Goal: Task Accomplishment & Management: Use online tool/utility

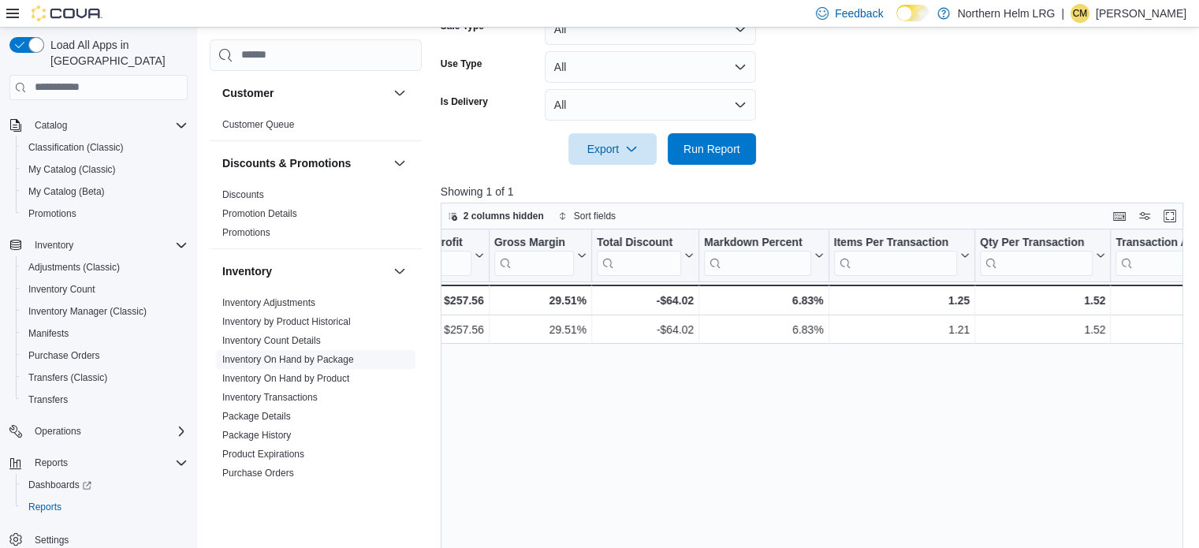
click at [349, 363] on link "Inventory On Hand by Package" at bounding box center [288, 359] width 132 height 11
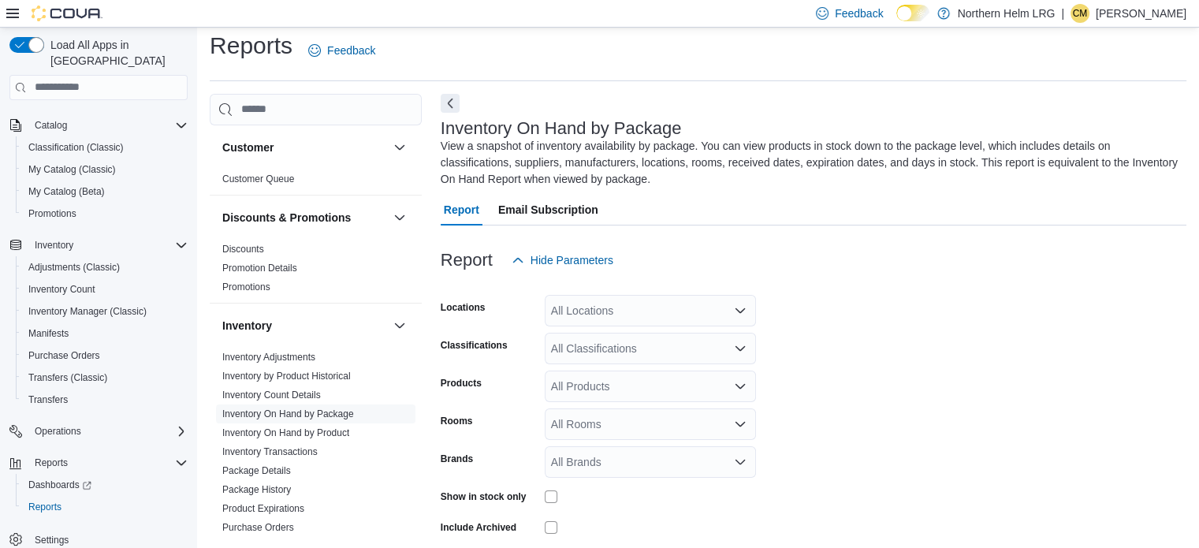
scroll to position [69, 0]
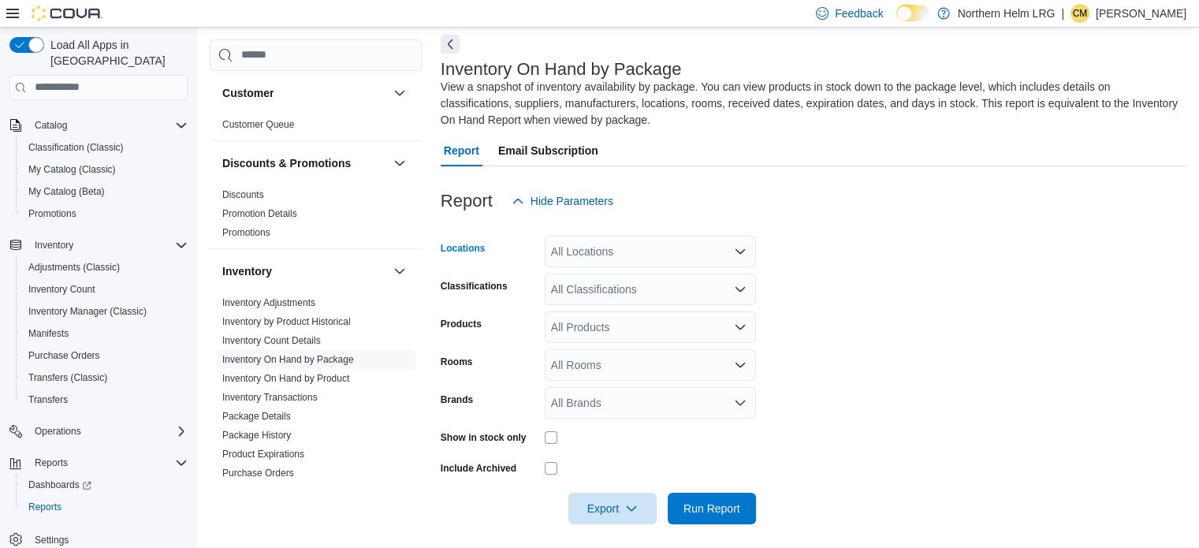
click at [651, 246] on div "All Locations" at bounding box center [650, 252] width 211 height 32
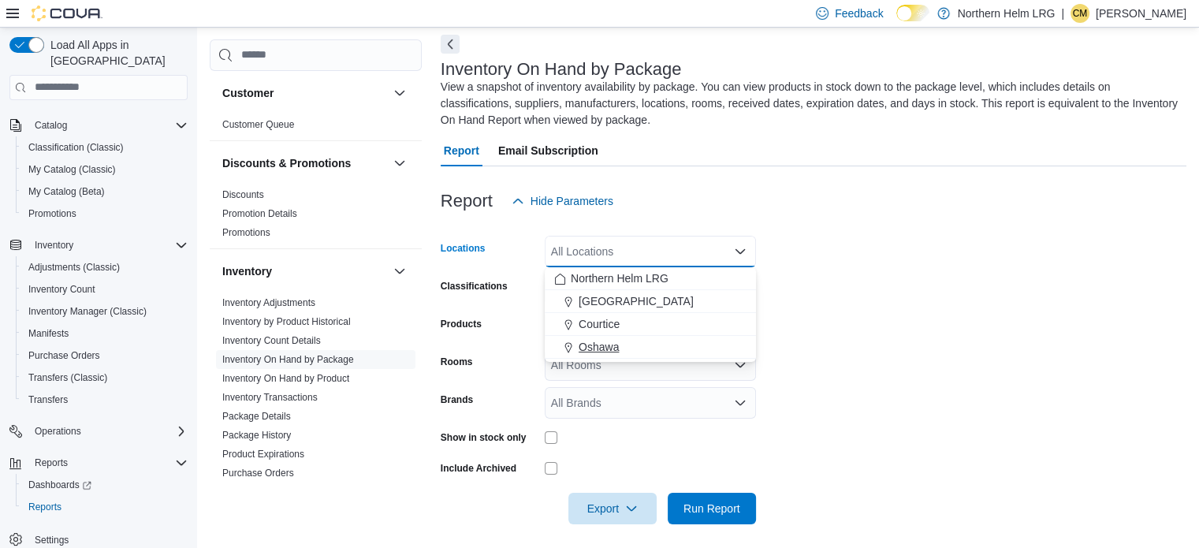
click at [593, 344] on span "Oshawa" at bounding box center [598, 347] width 40 height 16
click at [823, 292] on form "Locations Oshawa Combo box. Selected. Oshawa. Press Backspace to delete Oshawa.…" at bounding box center [814, 370] width 746 height 307
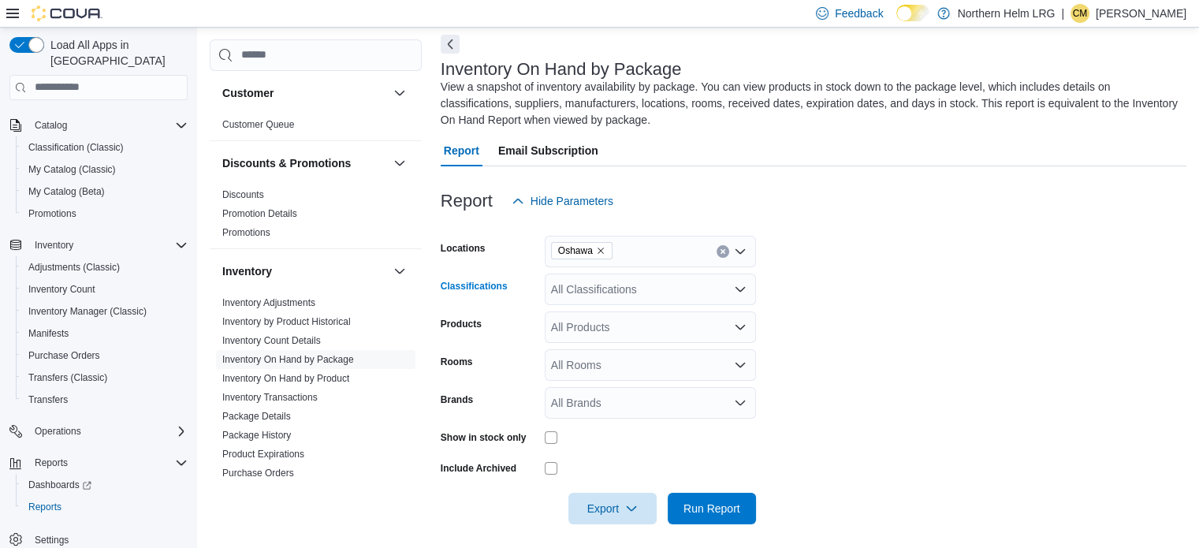
click at [716, 296] on div "All Classifications" at bounding box center [650, 289] width 211 height 32
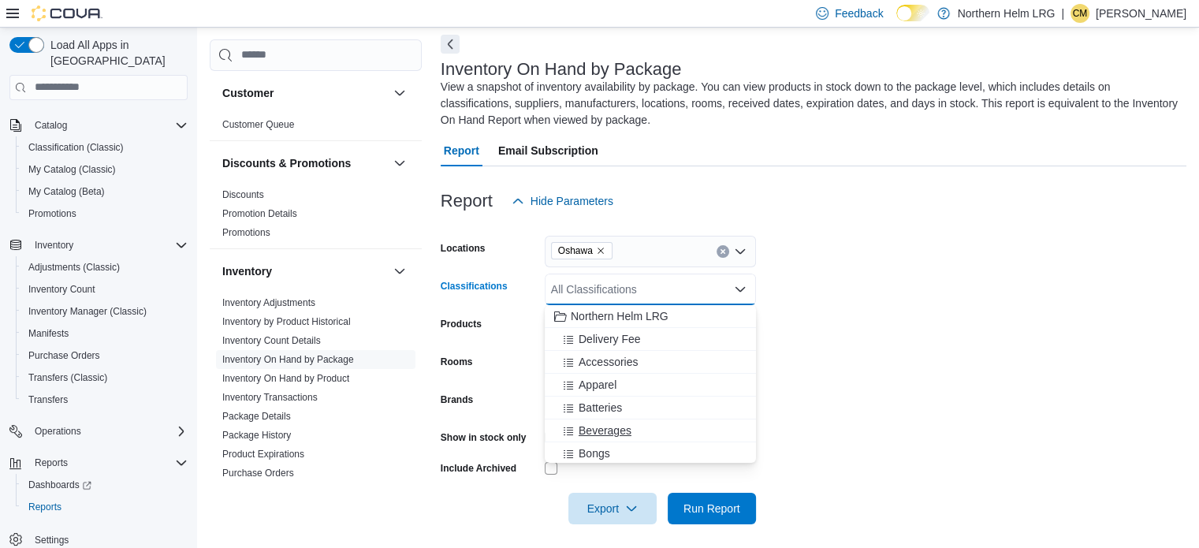
click at [618, 424] on span "Beverages" at bounding box center [604, 430] width 53 height 16
click at [842, 344] on form "Locations Oshawa Classifications Beverages Combo box. Selected. Beverages. Pres…" at bounding box center [814, 370] width 746 height 307
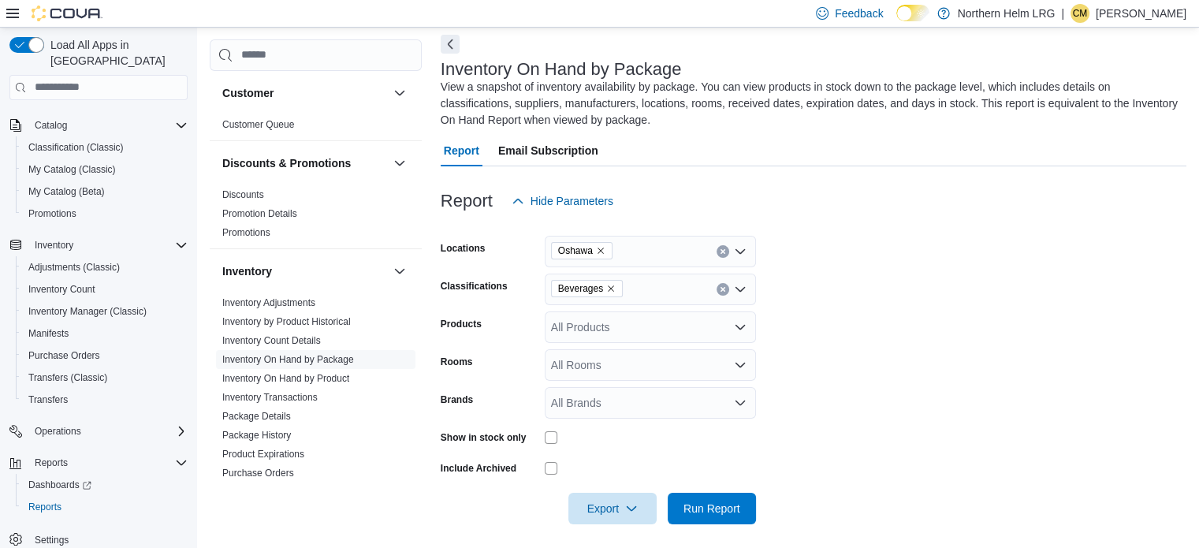
click at [704, 377] on div "All Rooms" at bounding box center [650, 365] width 211 height 32
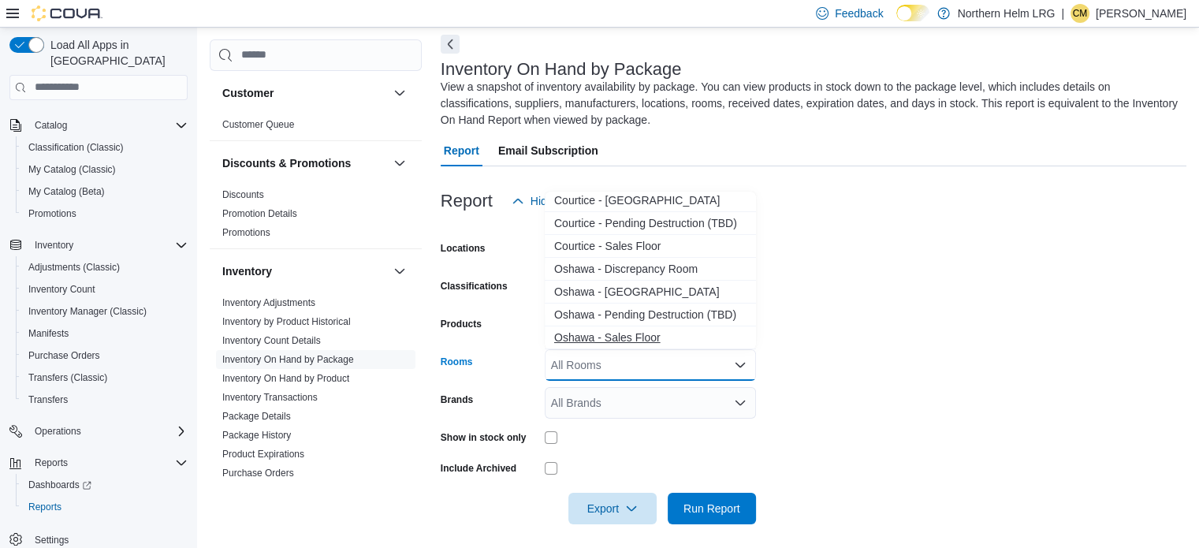
click at [627, 340] on span "Oshawa - Sales Floor" at bounding box center [650, 337] width 192 height 16
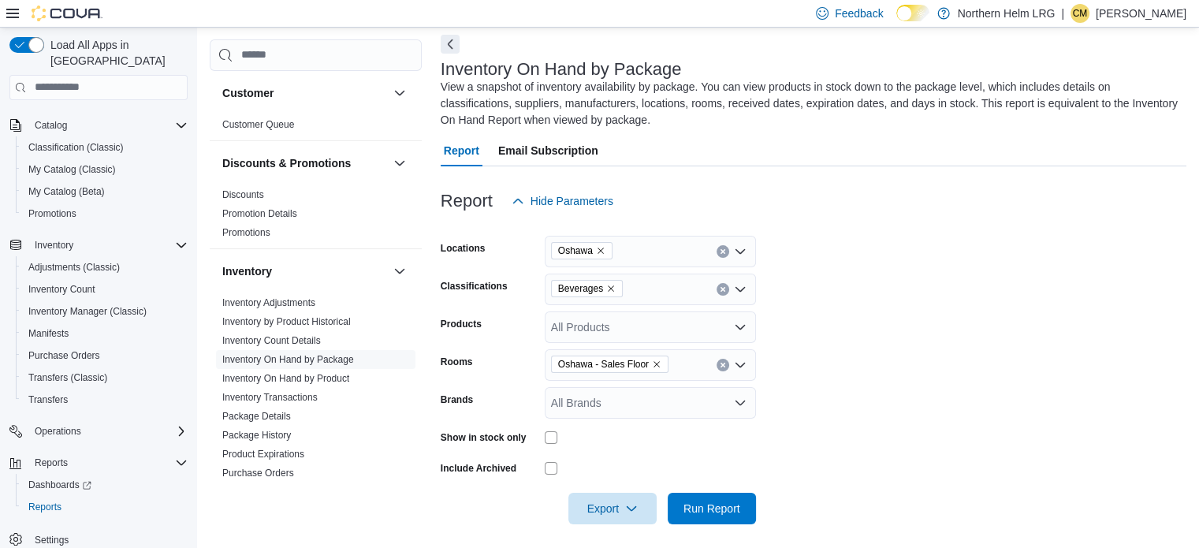
click at [813, 353] on form "Locations Oshawa Classifications Beverages Products All Products Rooms Oshawa -…" at bounding box center [814, 370] width 746 height 307
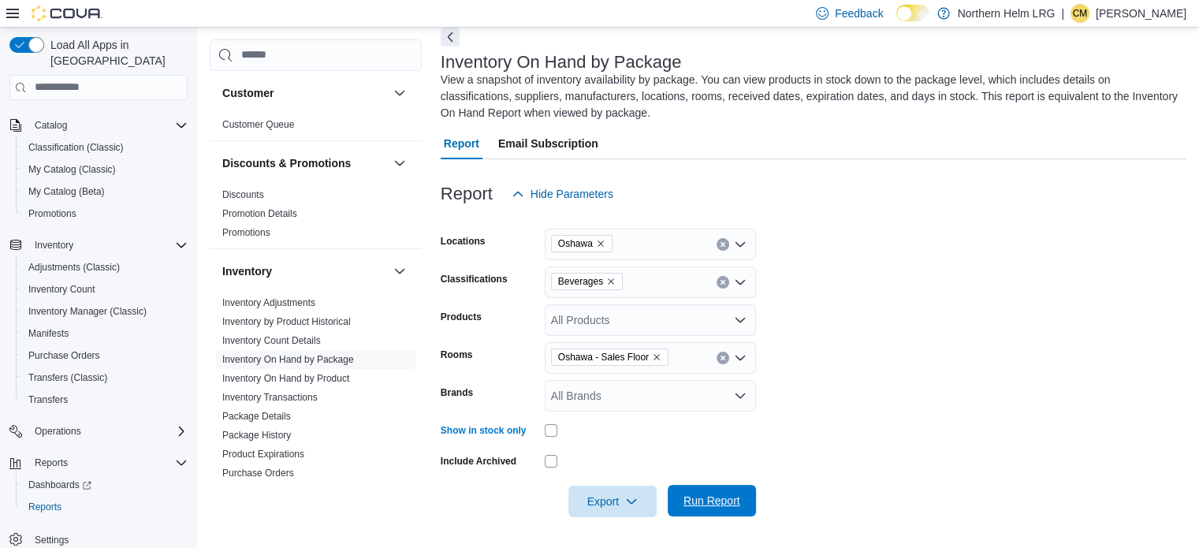
click at [706, 509] on span "Run Report" at bounding box center [711, 501] width 69 height 32
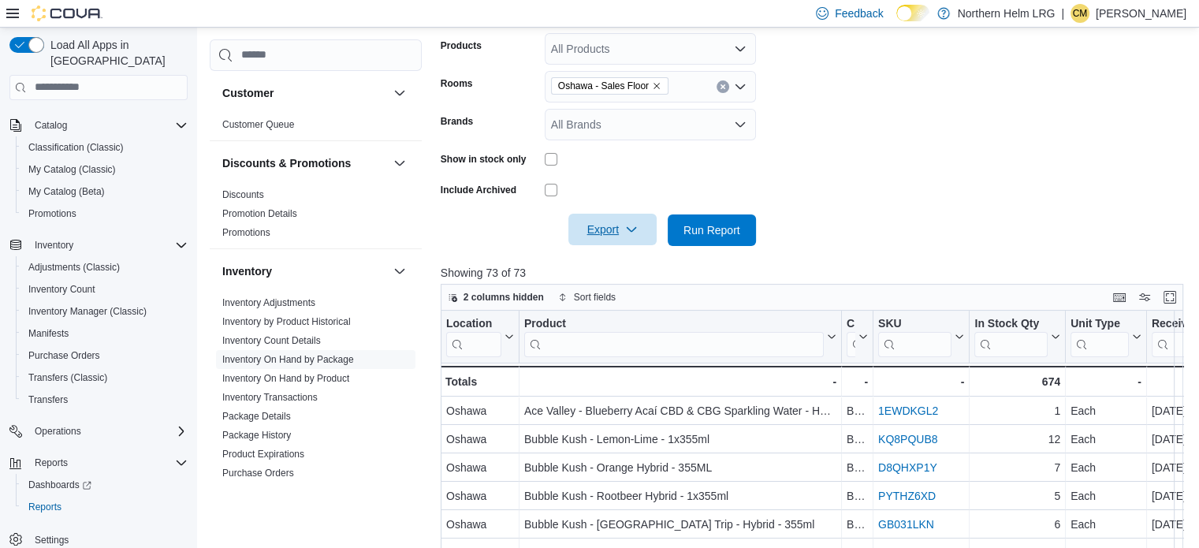
click at [617, 239] on span "Export" at bounding box center [612, 230] width 69 height 32
click at [640, 263] on span "Export to Excel" at bounding box center [614, 261] width 71 height 13
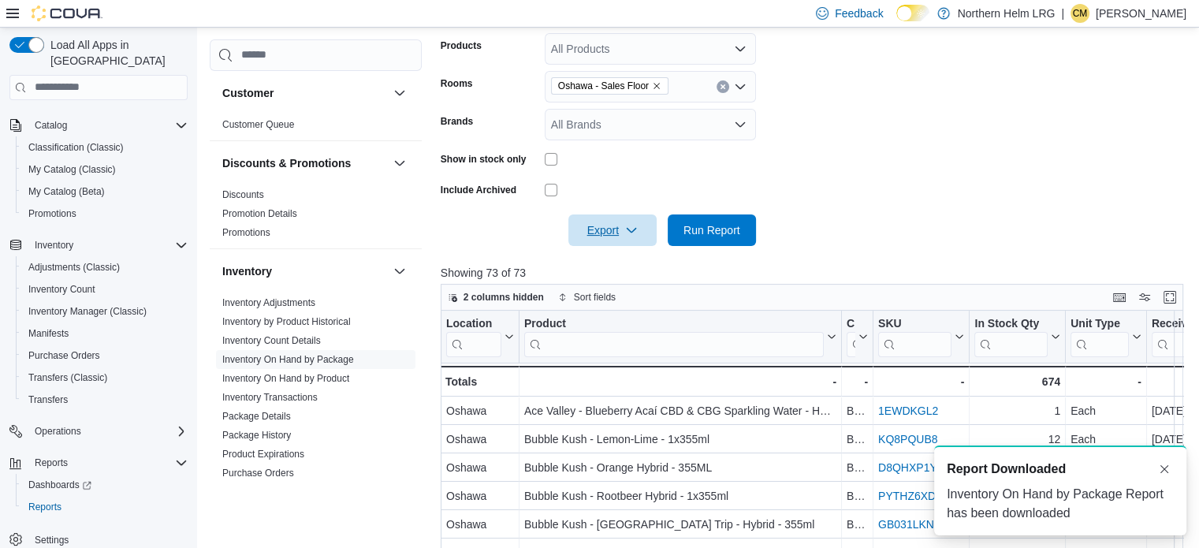
scroll to position [0, 0]
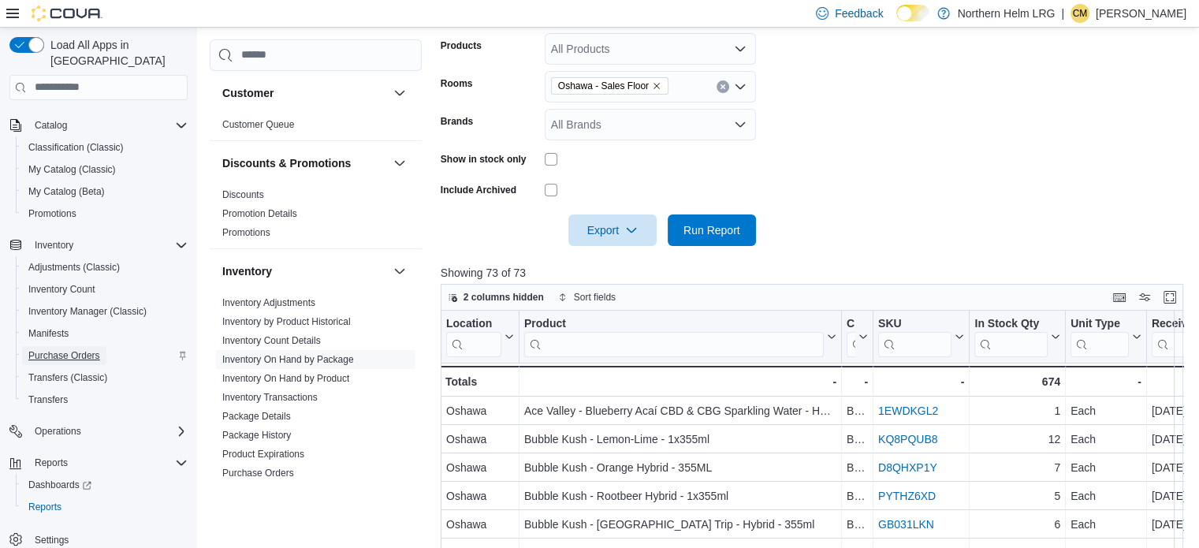
click at [79, 349] on span "Purchase Orders" at bounding box center [64, 355] width 72 height 13
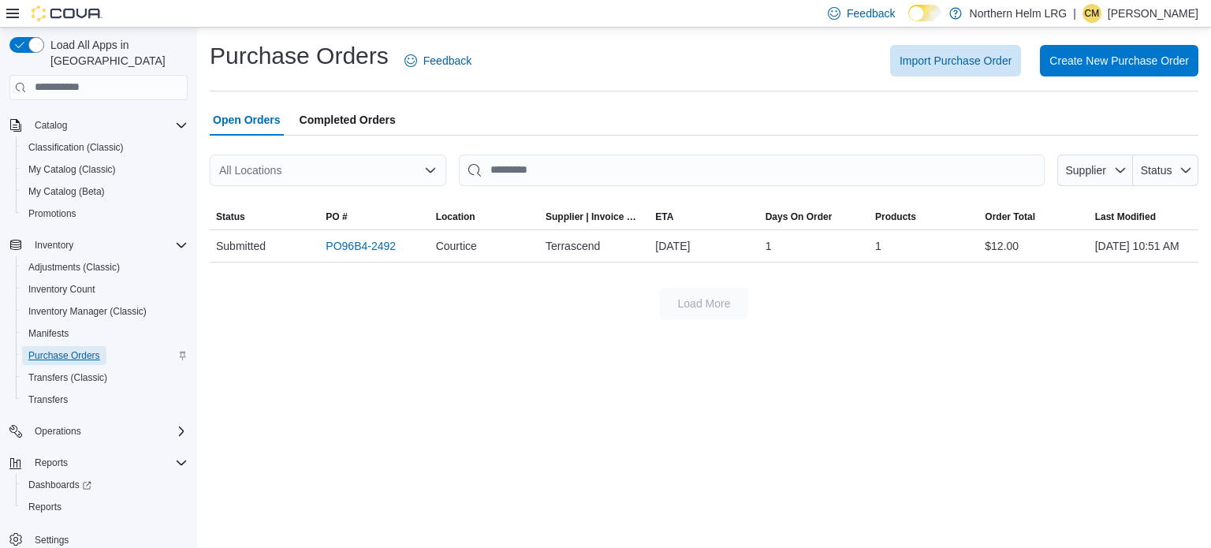
click at [79, 349] on span "Purchase Orders" at bounding box center [64, 355] width 72 height 13
click at [354, 255] on link "PO96B4-2492" at bounding box center [360, 245] width 70 height 19
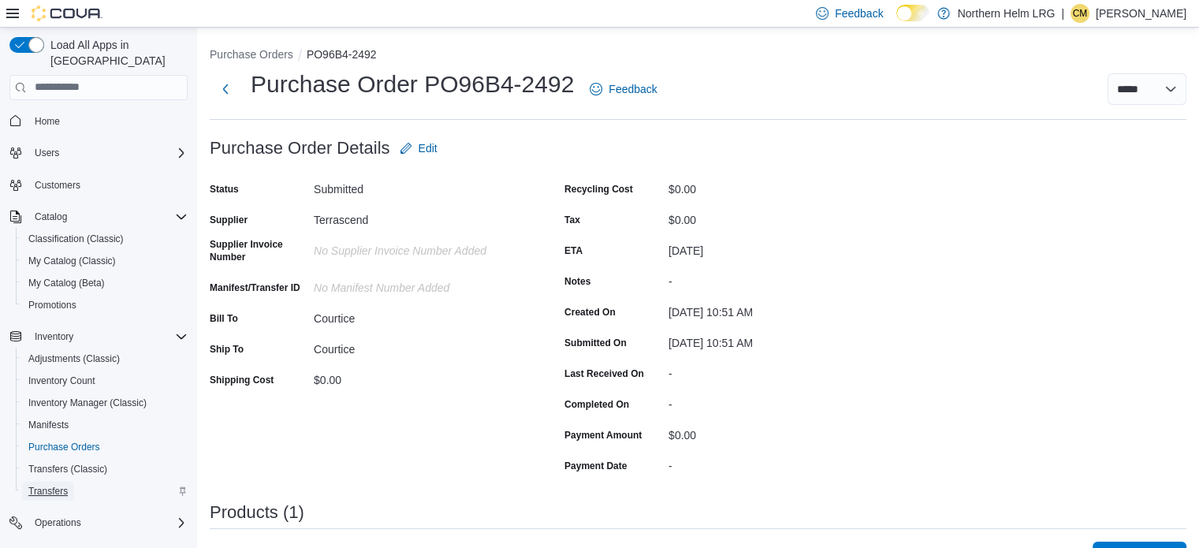
click at [48, 485] on span "Transfers" at bounding box center [47, 491] width 39 height 13
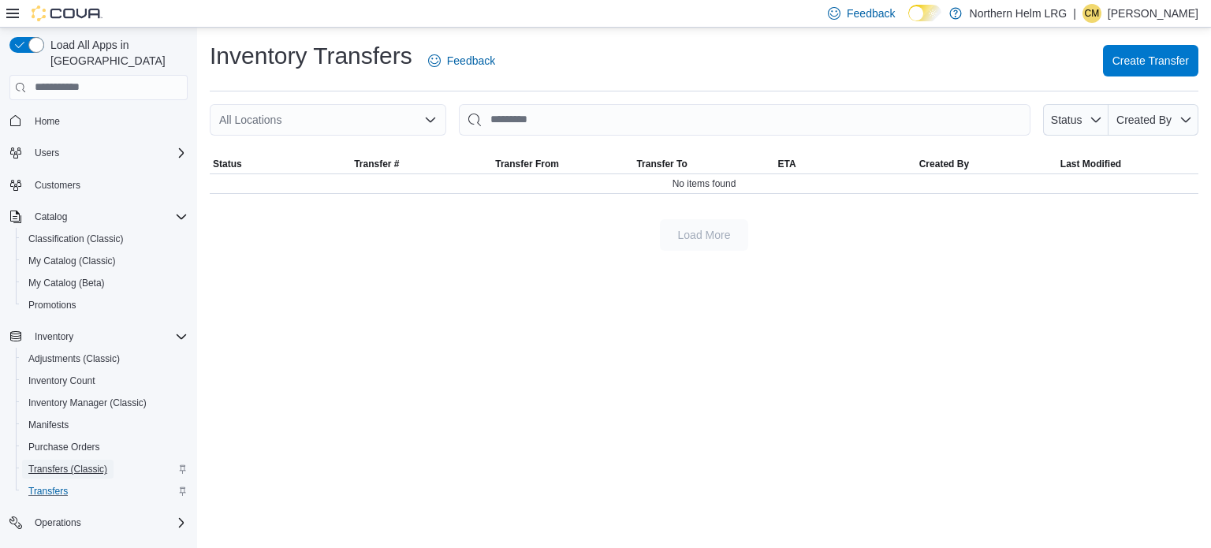
click at [80, 459] on span "Transfers (Classic)" at bounding box center [67, 468] width 79 height 19
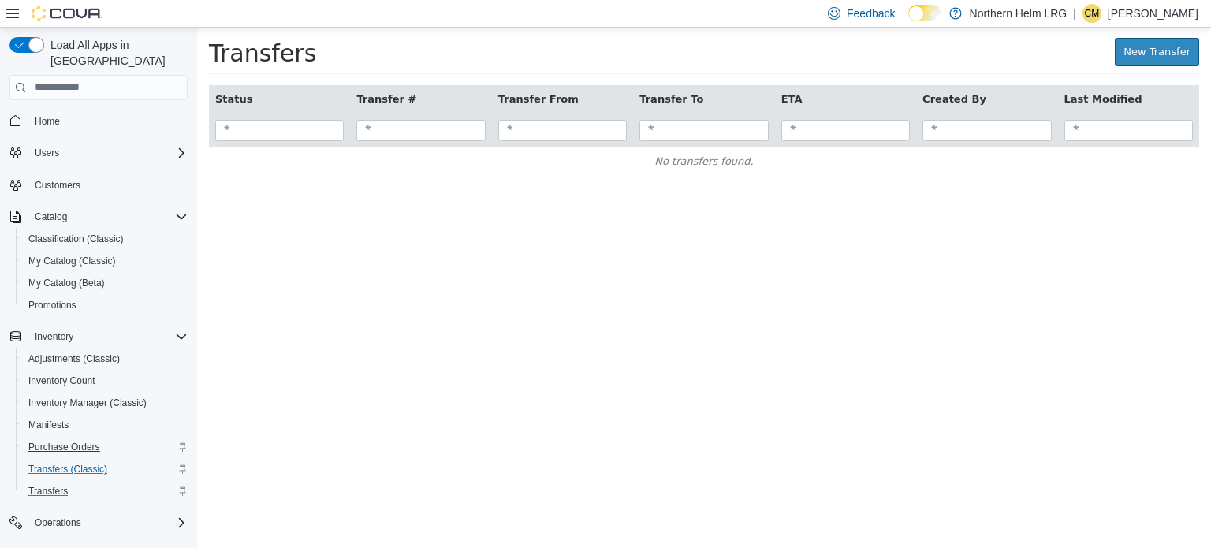
scroll to position [91, 0]
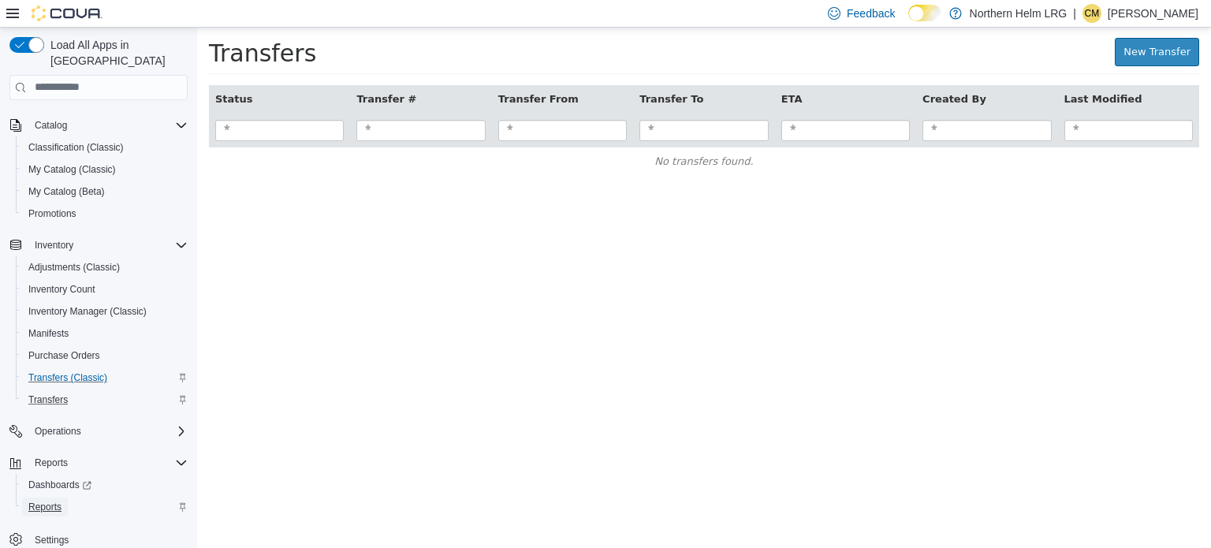
click at [47, 500] on span "Reports" at bounding box center [44, 506] width 33 height 13
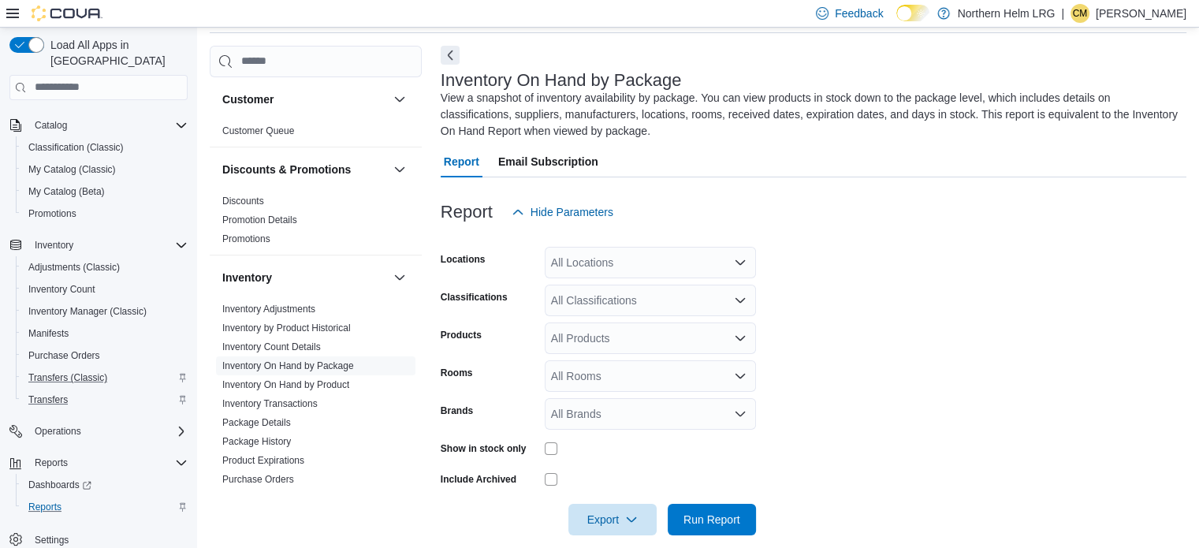
scroll to position [69, 0]
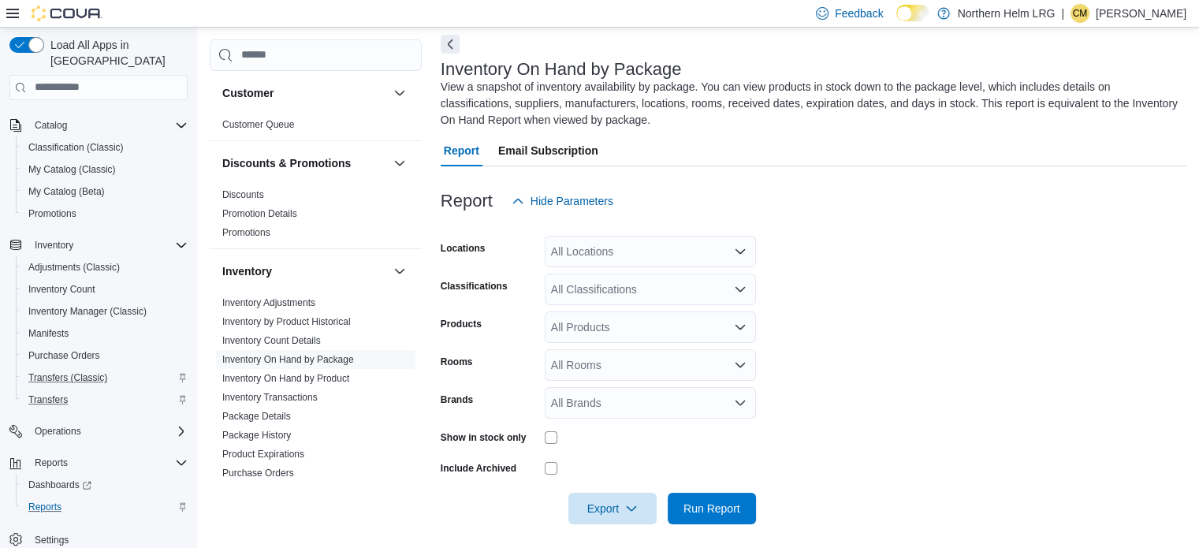
click at [752, 247] on div "All Locations" at bounding box center [650, 252] width 211 height 32
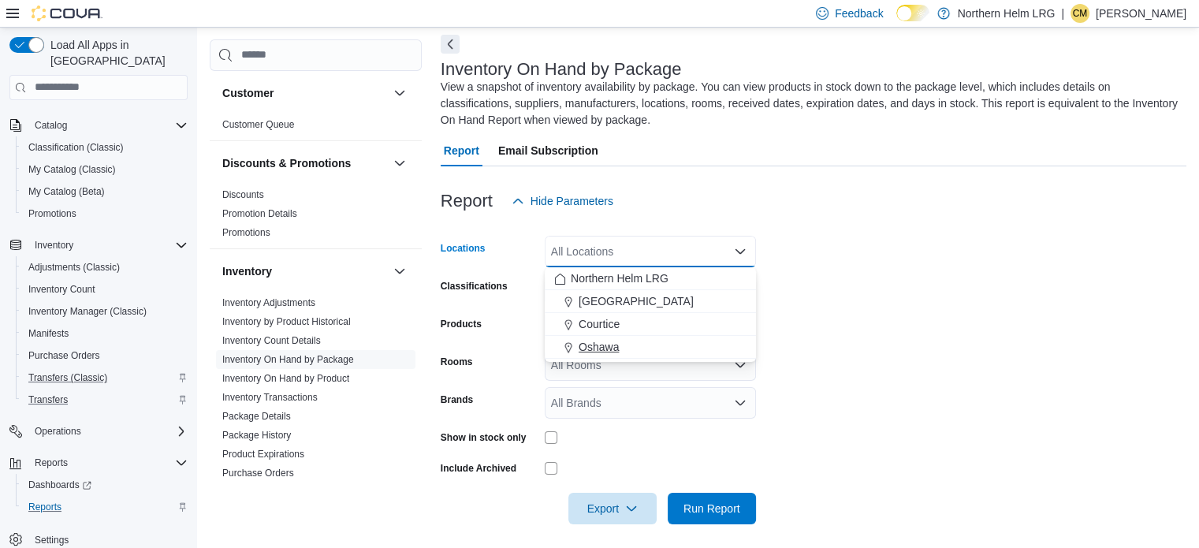
click at [602, 340] on span "Oshawa" at bounding box center [598, 347] width 40 height 16
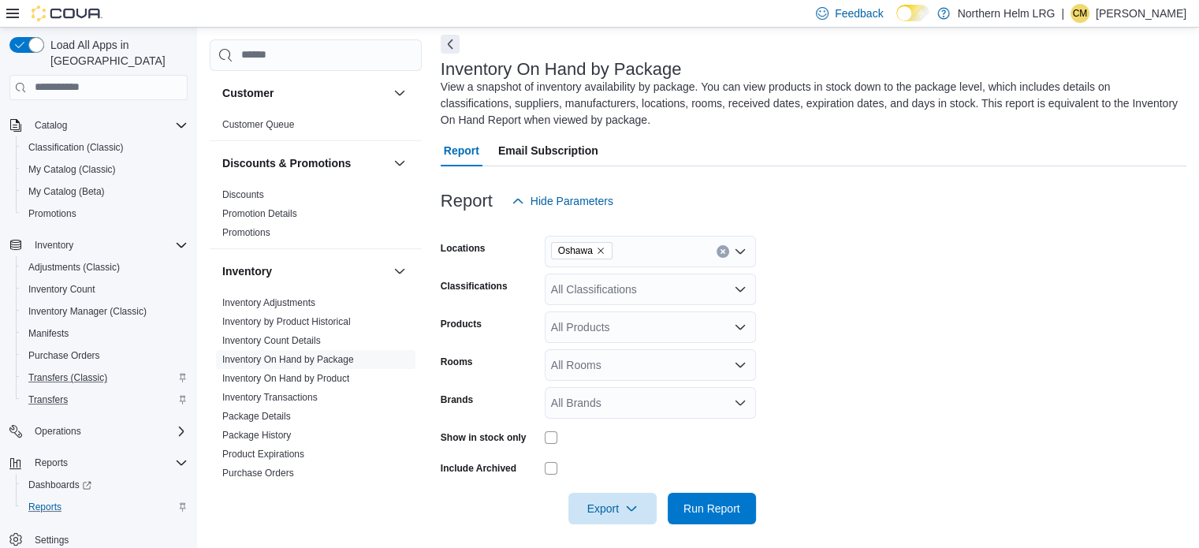
click at [946, 332] on form "Locations [GEOGRAPHIC_DATA] Classifications All Classifications Products All Pr…" at bounding box center [814, 370] width 746 height 307
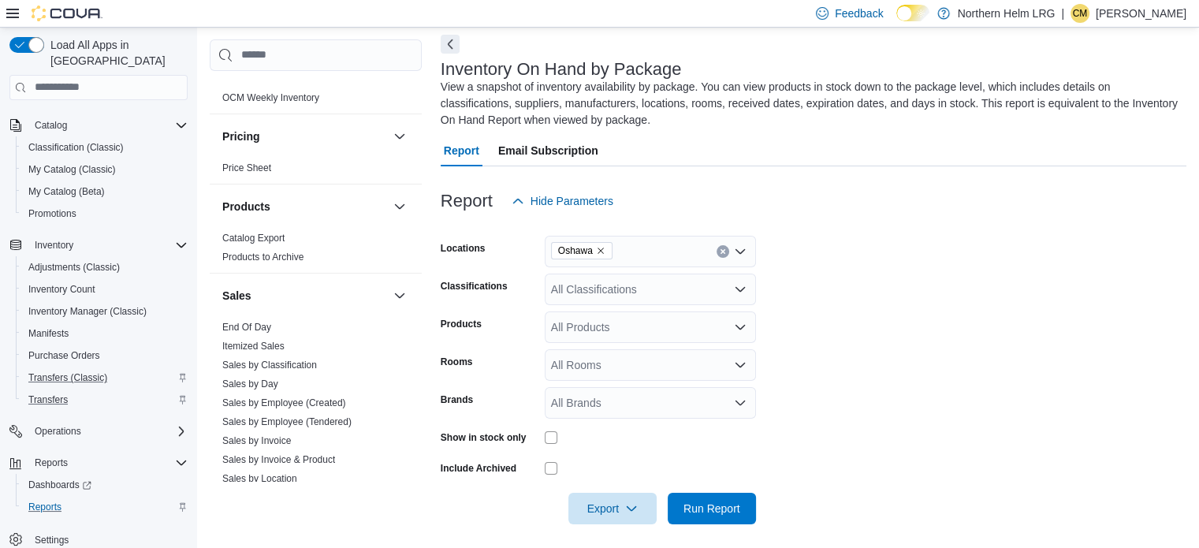
scroll to position [783, 0]
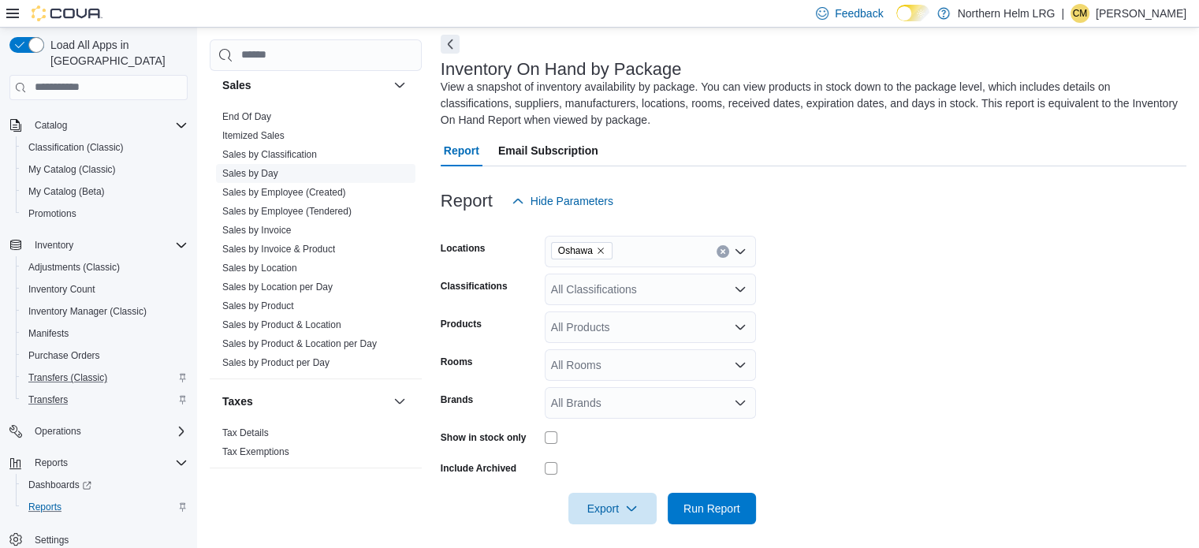
click at [251, 164] on span "Sales by Day" at bounding box center [315, 173] width 199 height 19
click at [262, 167] on span "Sales by Day" at bounding box center [250, 173] width 56 height 13
click at [268, 173] on link "Sales by Day" at bounding box center [250, 173] width 56 height 11
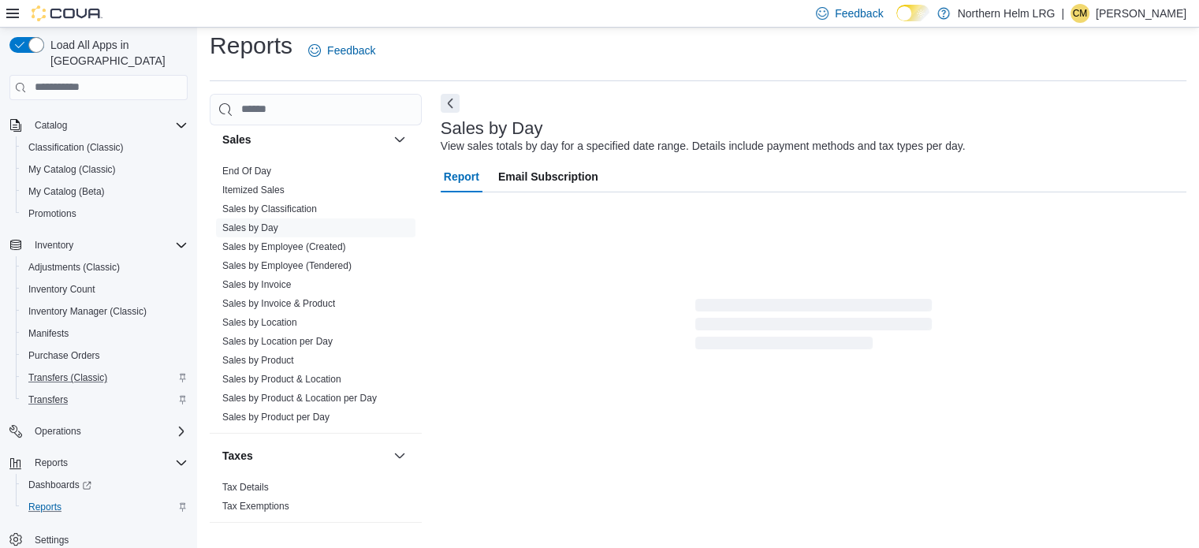
scroll to position [20, 0]
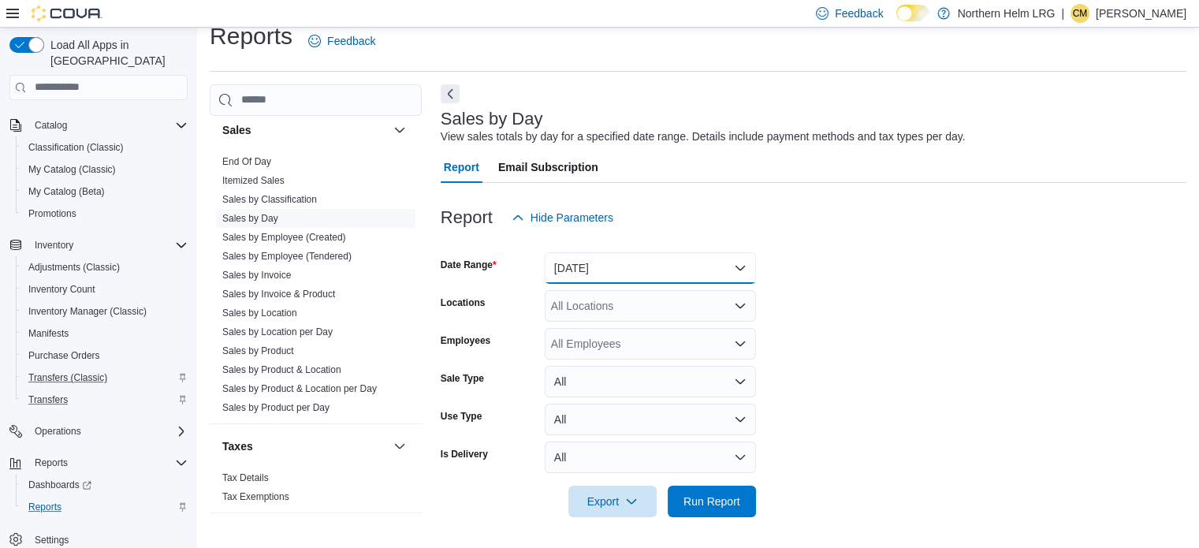
click at [595, 264] on button "[DATE]" at bounding box center [650, 268] width 211 height 32
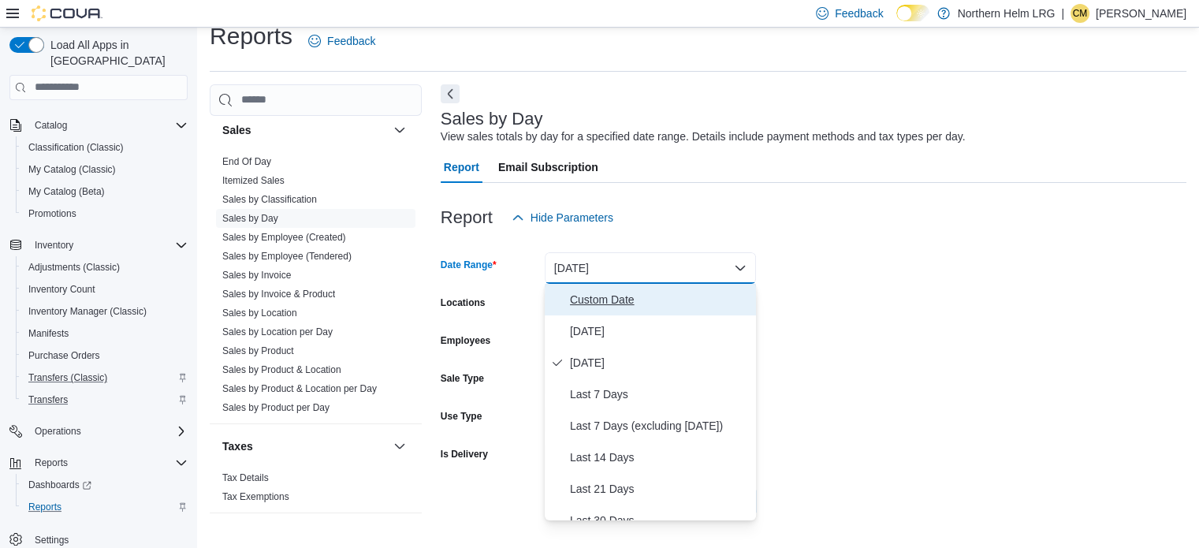
click at [634, 292] on span "Custom Date" at bounding box center [660, 299] width 180 height 19
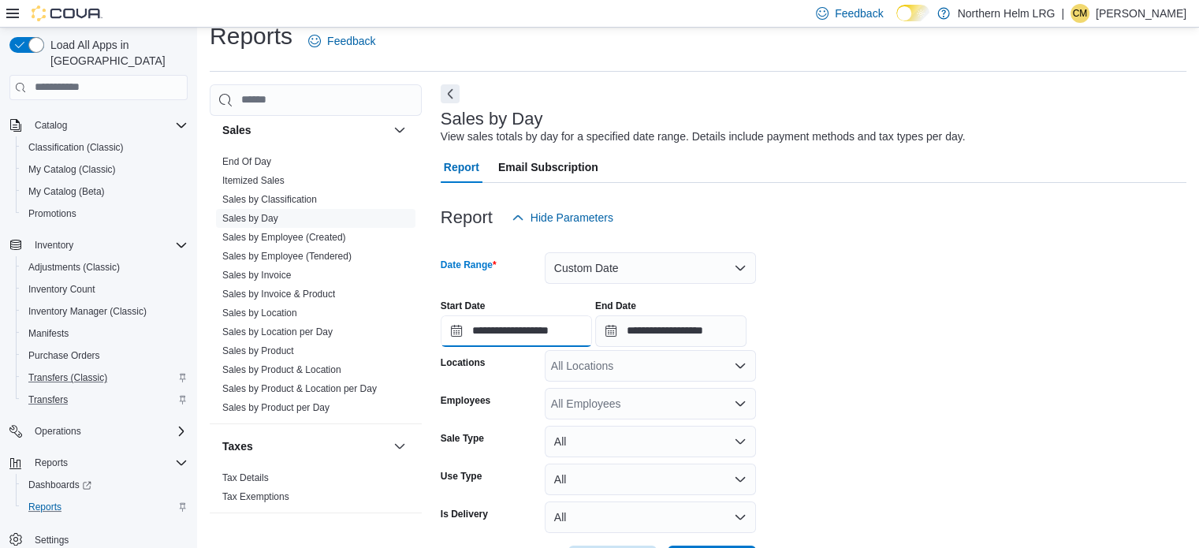
click at [456, 327] on input "**********" at bounding box center [516, 331] width 151 height 32
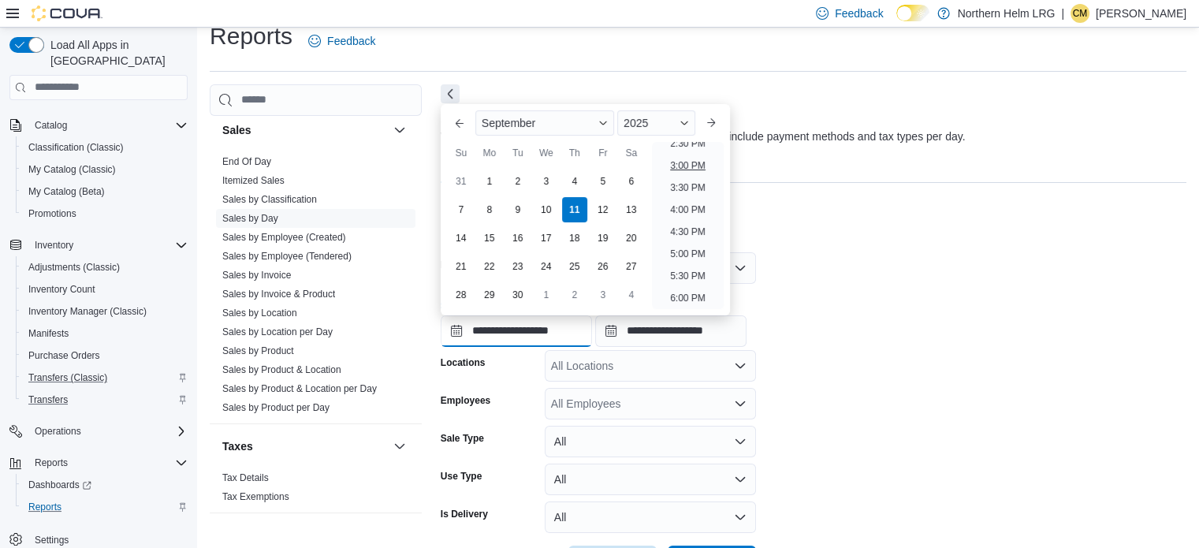
scroll to position [669, 0]
click at [689, 277] on li "6:00 PM" at bounding box center [688, 279] width 48 height 19
type input "**********"
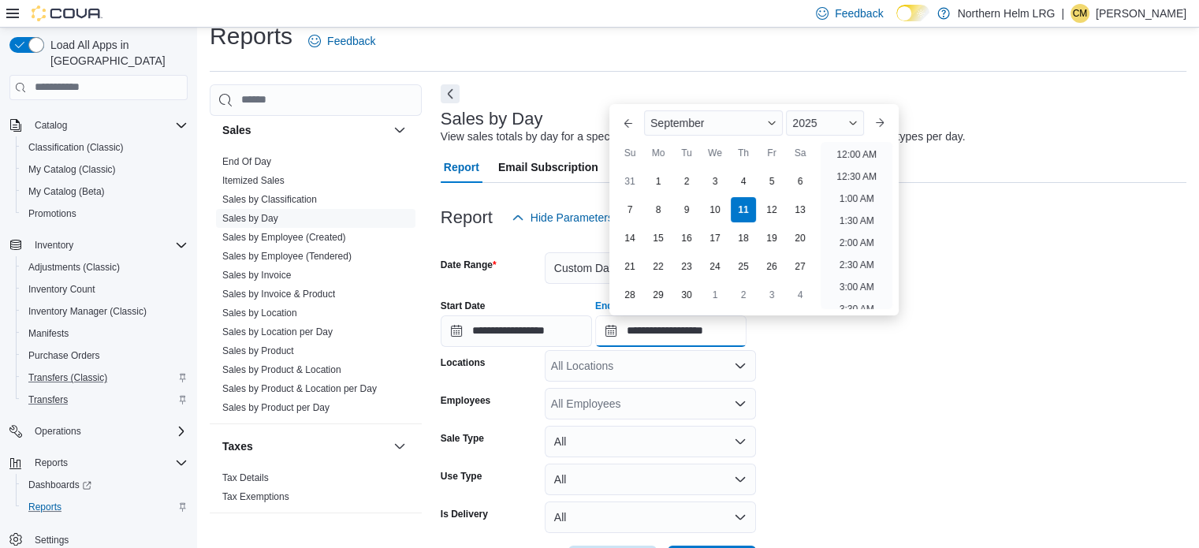
click at [619, 328] on input "**********" at bounding box center [670, 331] width 151 height 32
click at [857, 259] on li "4:00 PM" at bounding box center [857, 264] width 48 height 19
type input "**********"
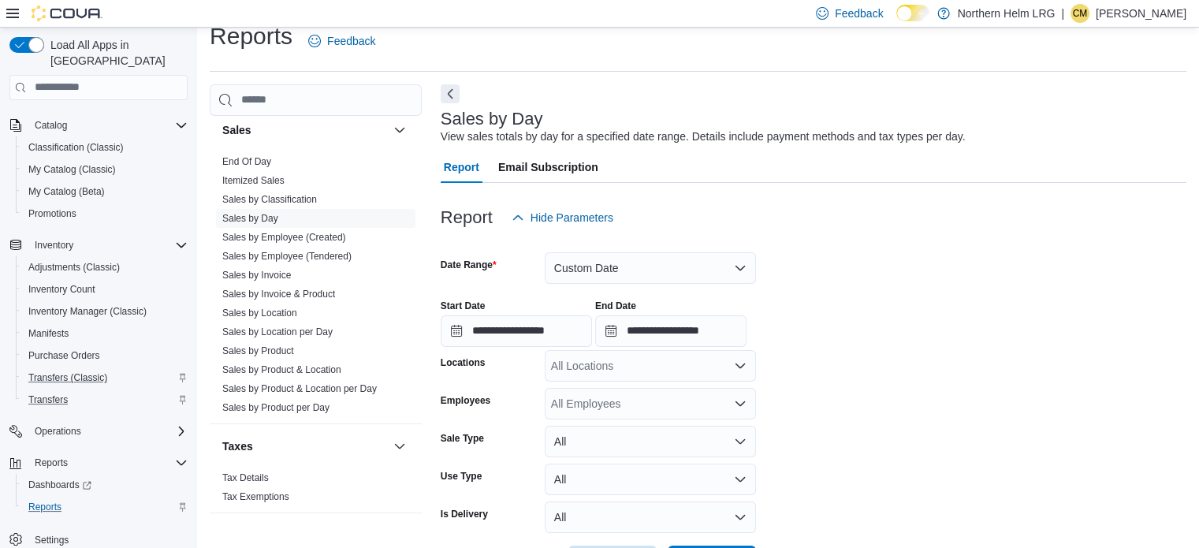
click at [738, 366] on icon "Open list of options" at bounding box center [739, 365] width 9 height 5
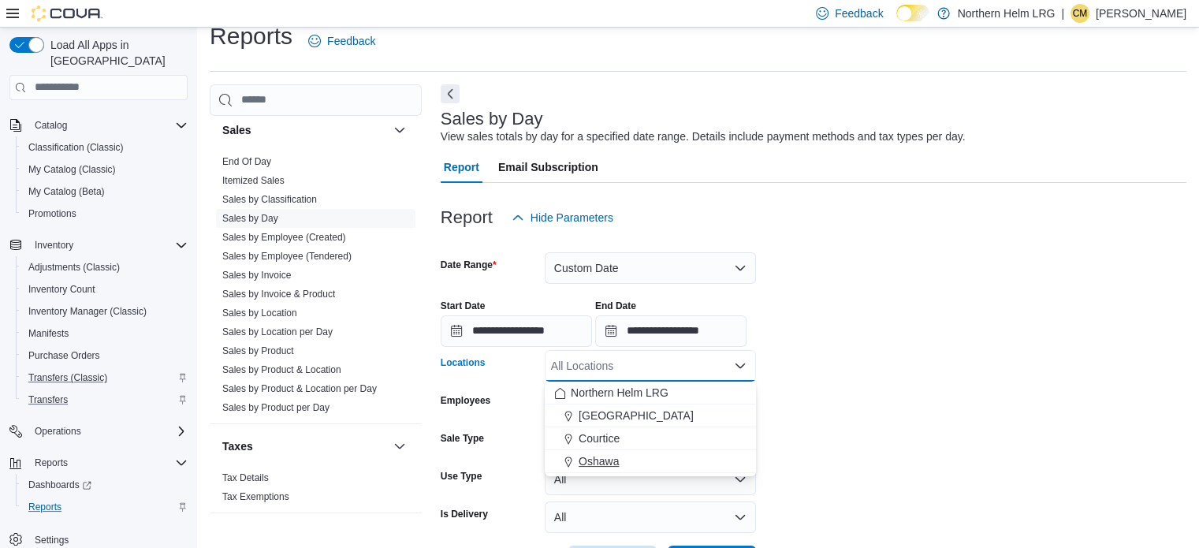
click at [599, 459] on span "Oshawa" at bounding box center [598, 461] width 40 height 16
click at [790, 412] on form "**********" at bounding box center [814, 405] width 746 height 344
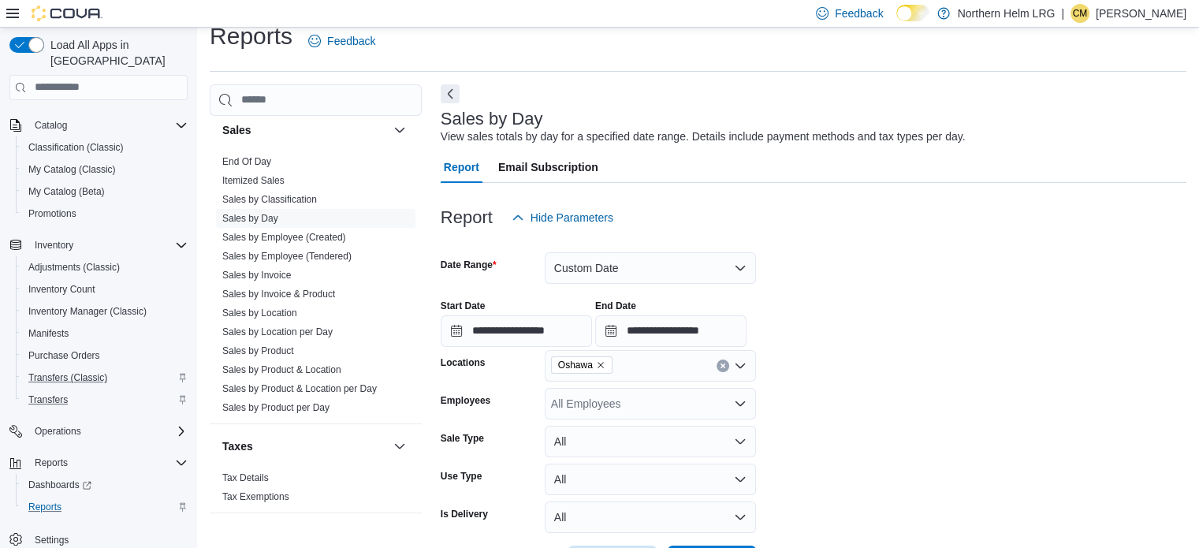
scroll to position [80, 0]
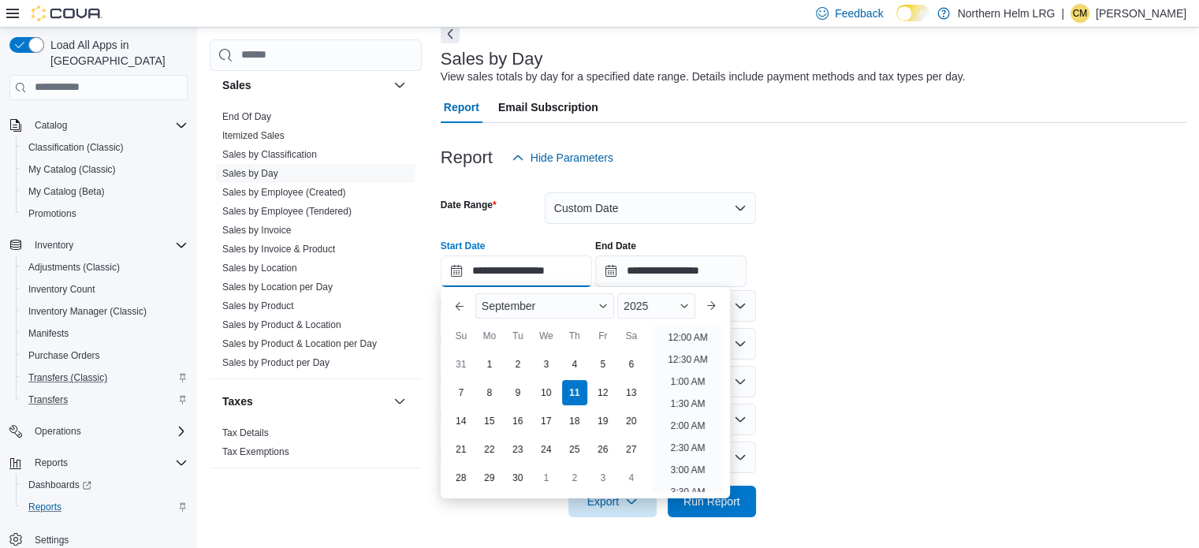
click at [449, 265] on input "**********" at bounding box center [516, 271] width 151 height 32
click at [697, 441] on li "4:00 PM" at bounding box center [688, 447] width 48 height 19
type input "**********"
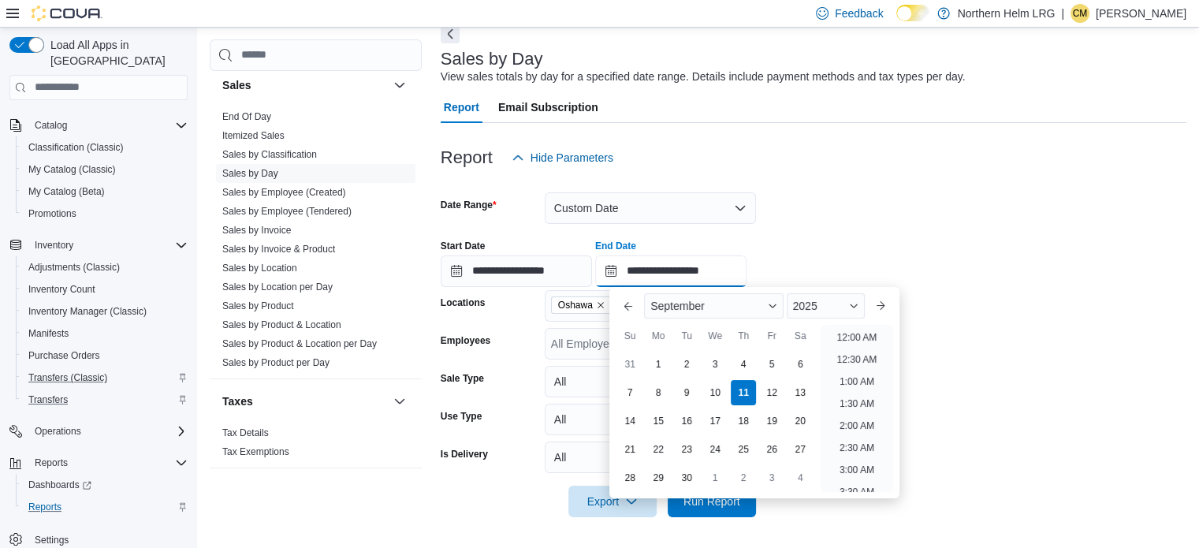
click at [626, 265] on input "**********" at bounding box center [670, 271] width 151 height 32
click at [861, 376] on li "6:00 PM" at bounding box center [857, 376] width 48 height 19
type input "**********"
